Goal: Information Seeking & Learning: Learn about a topic

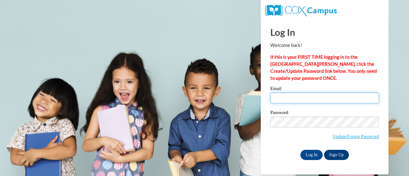
click at [313, 98] on input "Email" at bounding box center [324, 98] width 109 height 11
type input "jakobi.jones@gcpsk12.org"
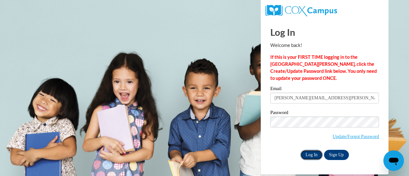
click at [311, 154] on input "Log In" at bounding box center [311, 155] width 22 height 10
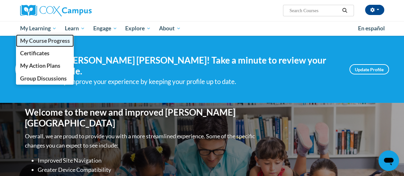
click at [54, 42] on span "My Course Progress" at bounding box center [45, 40] width 50 height 7
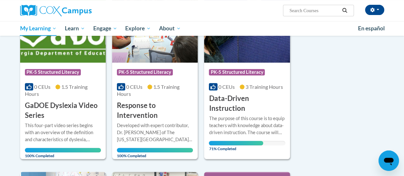
scroll to position [122, 0]
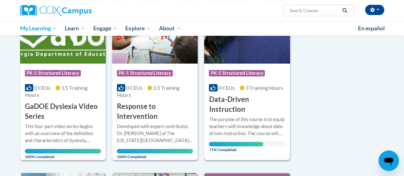
click at [227, 89] on span "0 CEUs" at bounding box center [226, 88] width 16 height 6
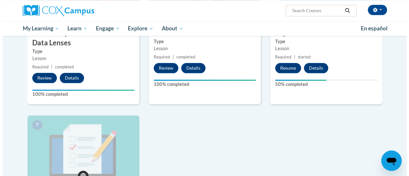
scroll to position [351, 0]
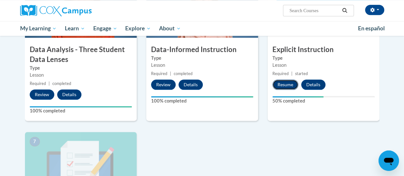
click at [284, 84] on button "Resume" at bounding box center [285, 84] width 26 height 10
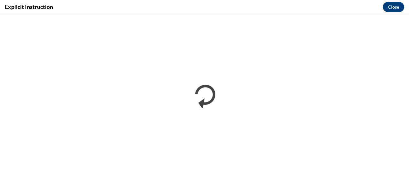
scroll to position [0, 0]
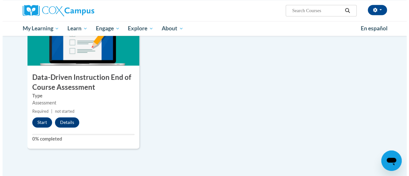
scroll to position [478, 0]
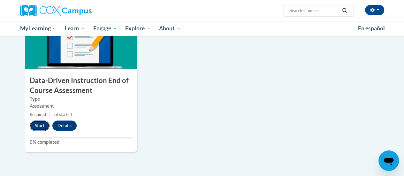
click at [39, 128] on button "Start" at bounding box center [40, 125] width 20 height 10
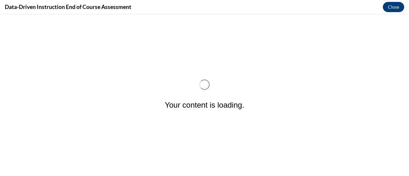
scroll to position [0, 0]
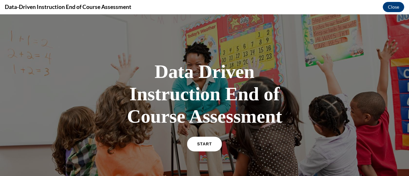
click at [201, 146] on link "START" at bounding box center [204, 144] width 35 height 15
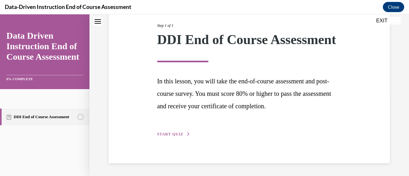
scroll to position [94, 0]
click at [175, 136] on span "START QUIZ" at bounding box center [170, 134] width 26 height 4
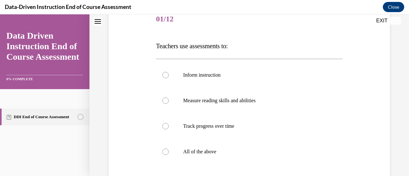
scroll to position [82, 0]
click at [179, 149] on label "All of the above" at bounding box center [249, 152] width 186 height 26
click at [169, 149] on input "All of the above" at bounding box center [165, 151] width 6 height 6
radio input "true"
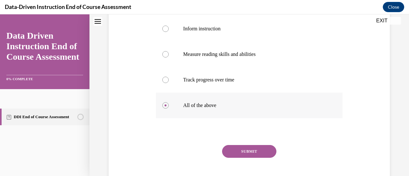
scroll to position [131, 0]
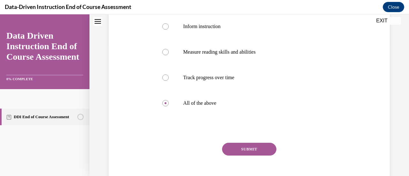
click at [250, 153] on button "SUBMIT" at bounding box center [249, 149] width 54 height 13
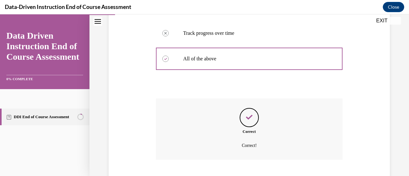
scroll to position [214, 0]
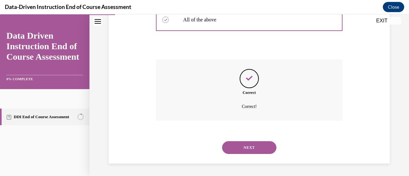
click at [237, 139] on div "NEXT" at bounding box center [249, 148] width 186 height 26
click at [237, 140] on div "NEXT" at bounding box center [249, 148] width 186 height 26
click at [236, 142] on button "NEXT" at bounding box center [249, 147] width 54 height 13
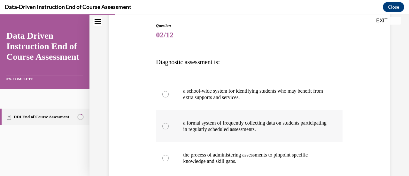
scroll to position [108, 0]
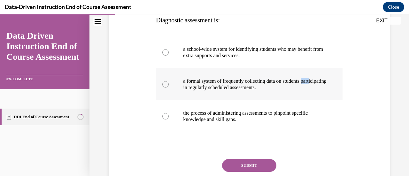
drag, startPoint x: 191, startPoint y: 87, endPoint x: 175, endPoint y: 95, distance: 17.4
click at [175, 95] on label "a formal system of frequently collecting data on students participating in regu…" at bounding box center [249, 84] width 186 height 32
click at [169, 87] on input "a formal system of frequently collecting data on students participating in regu…" at bounding box center [165, 84] width 6 height 6
radio input "true"
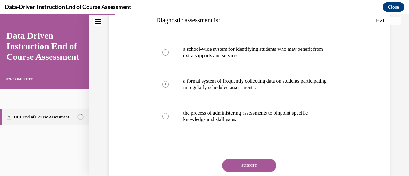
click at [258, 161] on button "SUBMIT" at bounding box center [249, 165] width 54 height 13
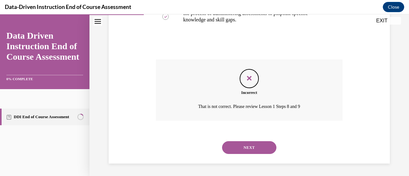
click at [247, 149] on button "NEXT" at bounding box center [249, 147] width 54 height 13
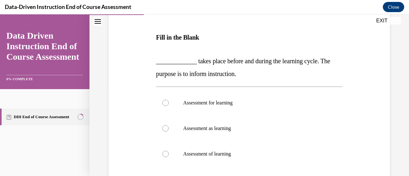
scroll to position [89, 0]
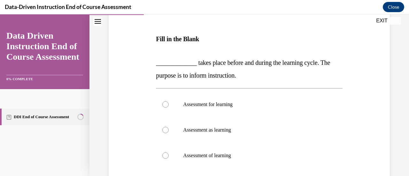
click at [247, 149] on label "Assessment of learning" at bounding box center [249, 156] width 186 height 26
click at [169, 152] on input "Assessment of learning" at bounding box center [165, 155] width 6 height 6
radio input "true"
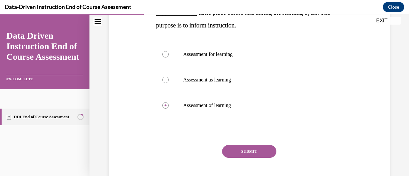
scroll to position [139, 0]
click at [247, 149] on button "SUBMIT" at bounding box center [249, 151] width 54 height 13
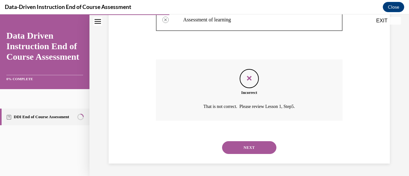
click at [243, 144] on button "NEXT" at bounding box center [249, 147] width 54 height 13
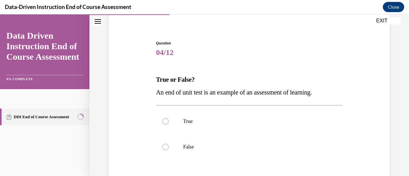
scroll to position [49, 0]
click at [230, 129] on label "True" at bounding box center [249, 121] width 186 height 26
click at [169, 124] on input "True" at bounding box center [165, 121] width 6 height 6
radio input "true"
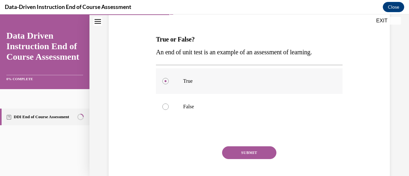
scroll to position [89, 0]
click at [235, 149] on button "SUBMIT" at bounding box center [249, 152] width 54 height 13
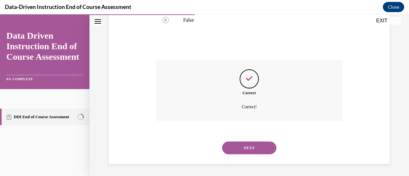
click at [235, 149] on button "NEXT" at bounding box center [249, 147] width 54 height 13
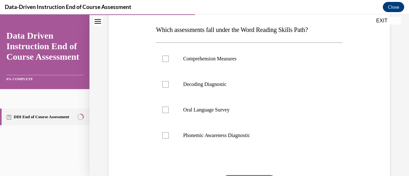
scroll to position [99, 0]
click at [183, 65] on label "Comprehension Measures" at bounding box center [249, 59] width 186 height 26
click at [169, 62] on input "Comprehension Measures" at bounding box center [165, 58] width 6 height 6
checkbox input "true"
click at [174, 89] on label "Decoding Diagnostic" at bounding box center [249, 84] width 186 height 26
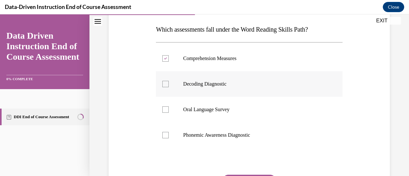
click at [169, 87] on input "Decoding Diagnostic" at bounding box center [165, 84] width 6 height 6
checkbox input "true"
click at [170, 115] on label "Oral Language Survey" at bounding box center [249, 110] width 186 height 26
click at [169, 113] on input "Oral Language Survey" at bounding box center [165, 109] width 6 height 6
checkbox input "true"
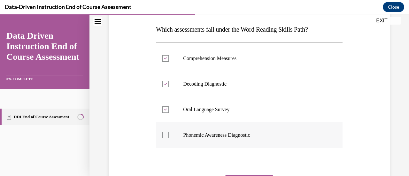
scroll to position [143, 0]
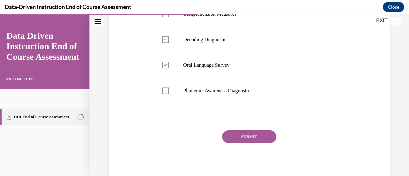
click at [237, 134] on button "SUBMIT" at bounding box center [249, 136] width 54 height 13
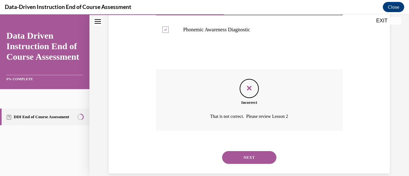
scroll to position [214, 0]
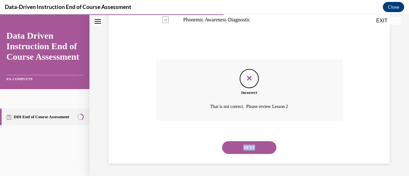
drag, startPoint x: 255, startPoint y: 137, endPoint x: 253, endPoint y: 146, distance: 9.8
click at [253, 146] on div "NEXT" at bounding box center [249, 148] width 186 height 26
click at [253, 146] on button "NEXT" at bounding box center [249, 147] width 54 height 13
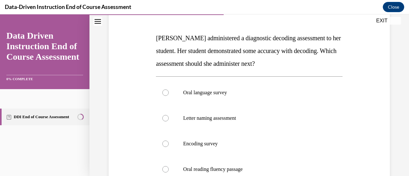
scroll to position [89, 0]
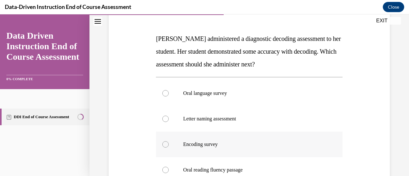
click at [165, 142] on div at bounding box center [165, 144] width 6 height 6
click at [165, 142] on input "Encoding survey" at bounding box center [165, 144] width 6 height 6
radio input "true"
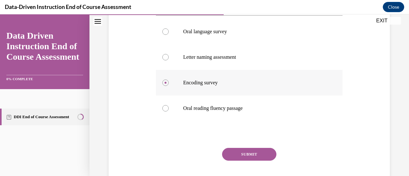
scroll to position [155, 0]
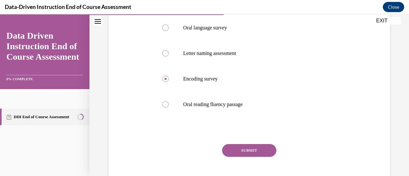
click at [251, 154] on button "SUBMIT" at bounding box center [249, 150] width 54 height 13
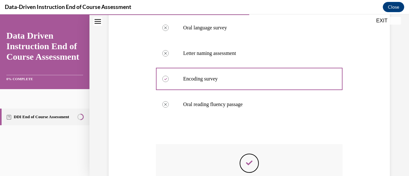
scroll to position [239, 0]
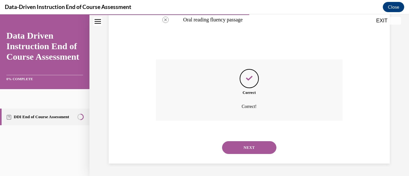
click at [245, 149] on button "NEXT" at bounding box center [249, 147] width 54 height 13
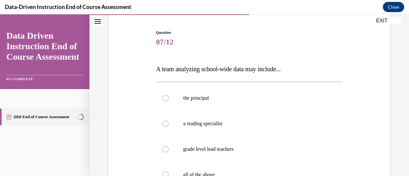
scroll to position [61, 0]
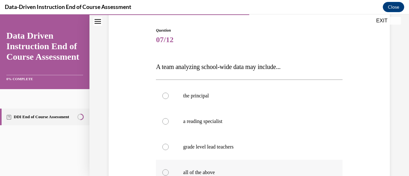
click at [233, 169] on label "all of the above" at bounding box center [249, 173] width 186 height 26
click at [169, 169] on input "all of the above" at bounding box center [165, 172] width 6 height 6
radio input "true"
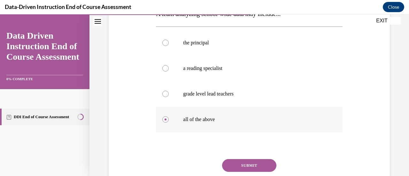
scroll to position [116, 0]
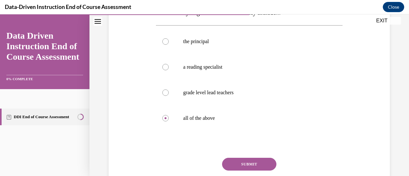
click at [236, 165] on button "SUBMIT" at bounding box center [249, 164] width 54 height 13
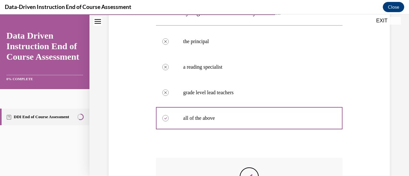
scroll to position [214, 0]
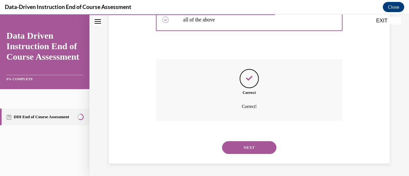
click at [230, 143] on button "NEXT" at bounding box center [249, 147] width 54 height 13
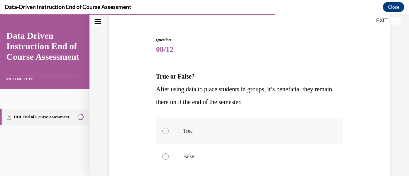
scroll to position [52, 0]
click at [206, 120] on label "True" at bounding box center [249, 131] width 186 height 26
click at [169, 127] on input "True" at bounding box center [165, 130] width 6 height 6
radio input "true"
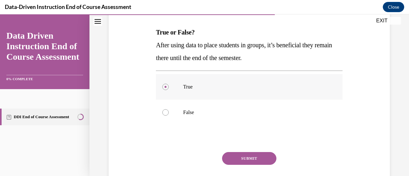
scroll to position [96, 0]
click at [243, 159] on button "SUBMIT" at bounding box center [249, 158] width 54 height 13
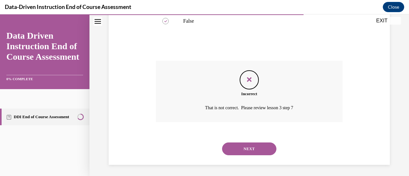
scroll to position [188, 0]
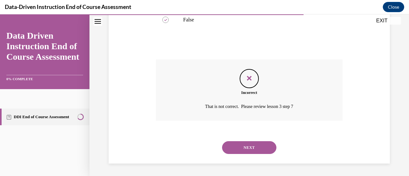
click at [242, 150] on button "NEXT" at bounding box center [249, 147] width 54 height 13
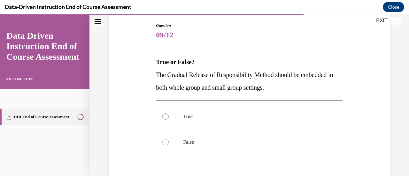
scroll to position [67, 0]
click at [222, 113] on p "True" at bounding box center [254, 116] width 143 height 6
click at [169, 113] on input "True" at bounding box center [165, 116] width 6 height 6
radio input "true"
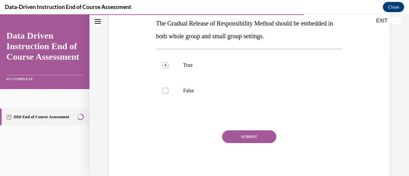
click at [235, 128] on div "Question 09/12 True or False? The Gradual Release of Responsibility Method shou…" at bounding box center [249, 76] width 186 height 211
click at [238, 139] on button "SUBMIT" at bounding box center [249, 136] width 54 height 13
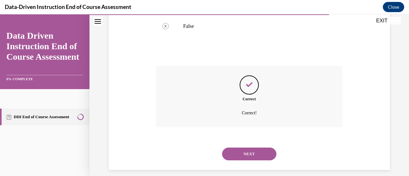
scroll to position [188, 0]
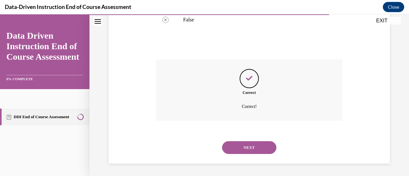
click at [241, 150] on button "NEXT" at bounding box center [249, 147] width 54 height 13
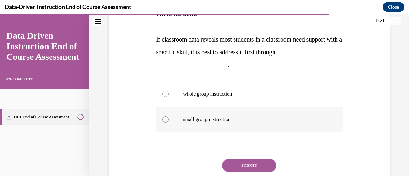
scroll to position [103, 0]
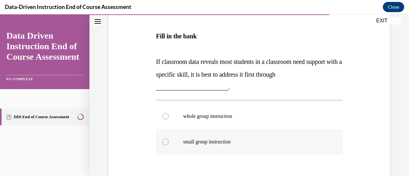
click at [241, 148] on label "small group instruction" at bounding box center [249, 142] width 186 height 26
click at [169, 145] on input "small group instruction" at bounding box center [165, 142] width 6 height 6
radio input "true"
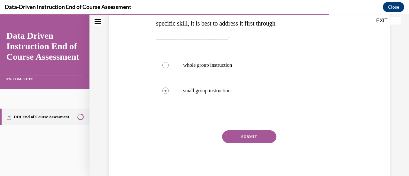
click at [240, 138] on button "SUBMIT" at bounding box center [249, 136] width 54 height 13
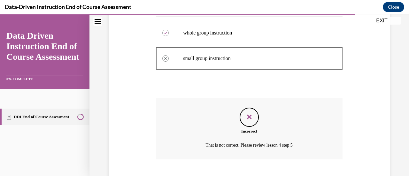
scroll to position [225, 0]
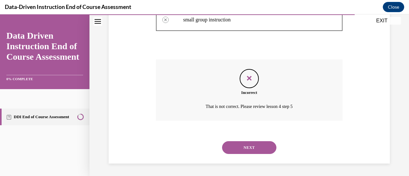
click at [240, 146] on button "NEXT" at bounding box center [249, 147] width 54 height 13
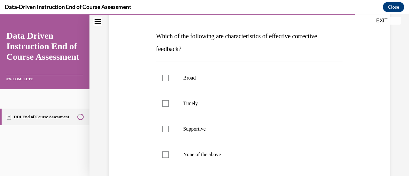
scroll to position [92, 0]
click at [214, 149] on label "None of the above" at bounding box center [249, 154] width 186 height 26
click at [169, 151] on input "None of the above" at bounding box center [165, 154] width 6 height 6
checkbox input "true"
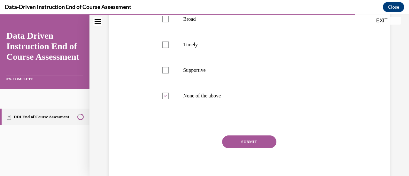
scroll to position [151, 0]
click at [227, 146] on button "SUBMIT" at bounding box center [249, 141] width 54 height 13
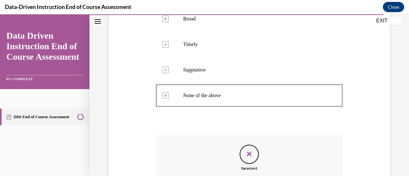
scroll to position [227, 0]
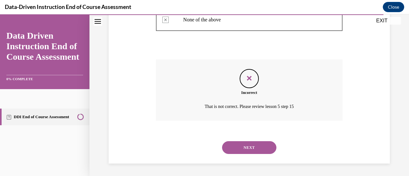
click at [227, 146] on button "NEXT" at bounding box center [249, 147] width 54 height 13
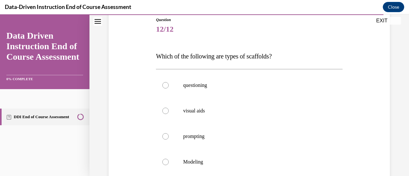
scroll to position [85, 0]
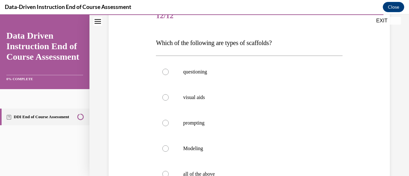
click at [227, 146] on p "Modeling" at bounding box center [254, 148] width 143 height 6
click at [169, 146] on input "Modeling" at bounding box center [165, 148] width 6 height 6
radio input "true"
click at [227, 146] on p "Modeling" at bounding box center [254, 148] width 143 height 6
click at [169, 146] on input "Modeling" at bounding box center [165, 148] width 6 height 6
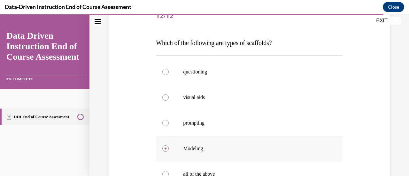
click at [227, 146] on p "Modeling" at bounding box center [254, 148] width 143 height 6
click at [169, 146] on input "Modeling" at bounding box center [165, 148] width 6 height 6
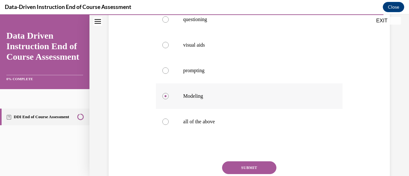
scroll to position [138, 0]
click at [188, 129] on label "all of the above" at bounding box center [249, 121] width 186 height 26
click at [169, 124] on input "all of the above" at bounding box center [165, 121] width 6 height 6
radio input "true"
click at [230, 162] on button "SUBMIT" at bounding box center [249, 167] width 54 height 13
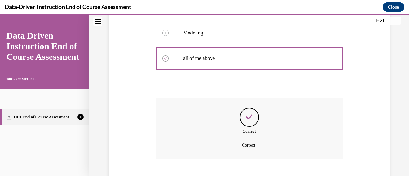
scroll to position [218, 0]
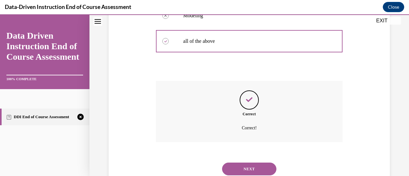
click at [233, 169] on button "NEXT" at bounding box center [249, 168] width 54 height 13
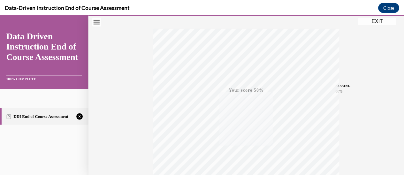
scroll to position [165, 0]
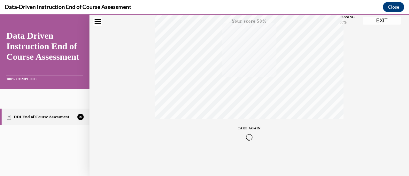
click at [378, 19] on button "EXIT" at bounding box center [381, 21] width 38 height 8
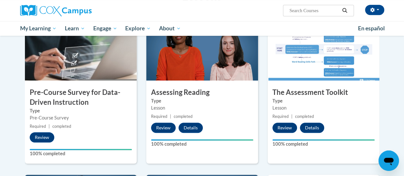
scroll to position [0, 0]
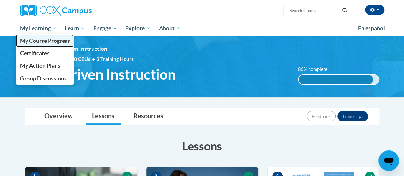
click at [43, 43] on span "My Course Progress" at bounding box center [45, 40] width 50 height 7
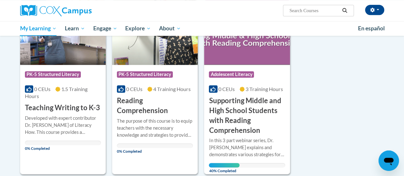
scroll to position [303, 0]
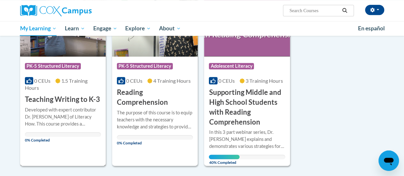
click at [67, 73] on div "Course Category: PK-5 Structured Literacy" at bounding box center [63, 67] width 76 height 14
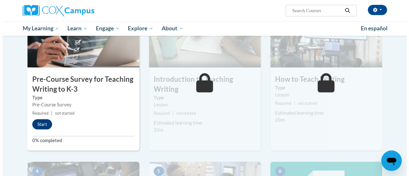
scroll to position [161, 0]
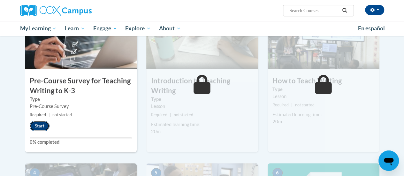
click at [36, 124] on button "Start" at bounding box center [40, 126] width 20 height 10
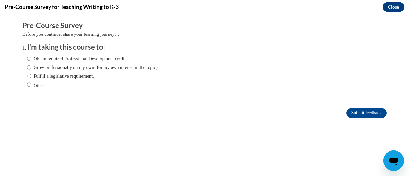
scroll to position [0, 0]
click at [27, 59] on input "Obtain required Professional Development credit." at bounding box center [29, 58] width 4 height 7
radio input "true"
click at [348, 110] on input "Submit feedback" at bounding box center [366, 113] width 40 height 10
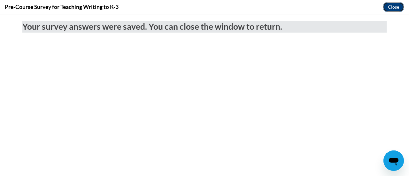
click at [392, 11] on button "Close" at bounding box center [392, 7] width 21 height 10
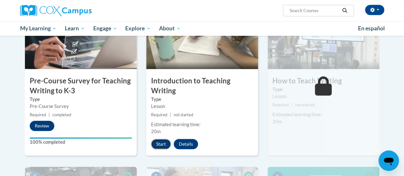
click at [158, 145] on button "Start" at bounding box center [161, 144] width 20 height 10
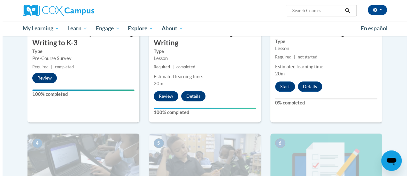
scroll to position [214, 0]
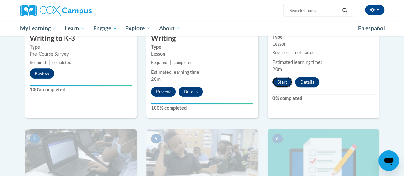
click at [277, 81] on button "Start" at bounding box center [282, 82] width 20 height 10
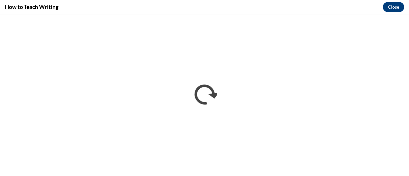
scroll to position [0, 0]
